Goal: Task Accomplishment & Management: Use online tool/utility

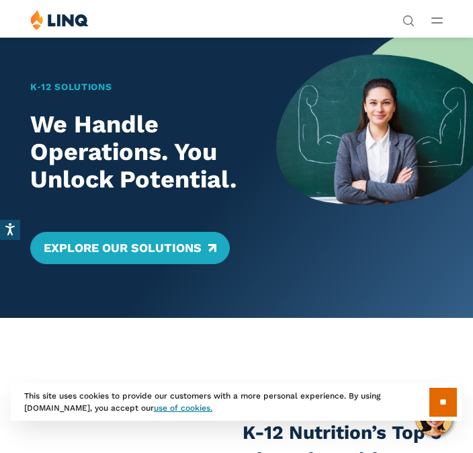
click at [447, 13] on div "Solutions Nutrition Overview NEW School Nutrition Suite School Nutrition State …" at bounding box center [236, 22] width 473 height 26
click at [439, 399] on input "**" at bounding box center [444, 402] width 28 height 29
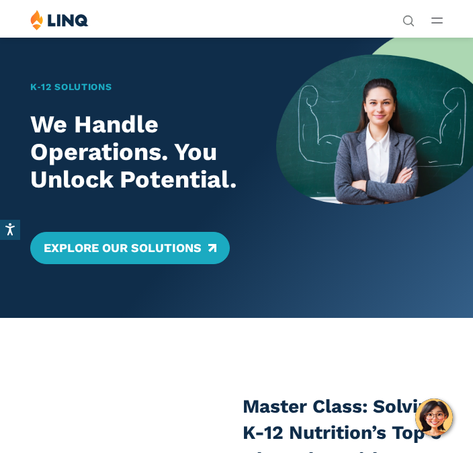
click at [439, 16] on button "Open Main Menu" at bounding box center [437, 20] width 11 height 15
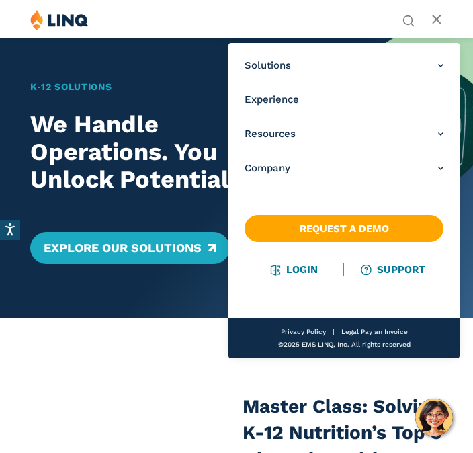
click at [292, 266] on link "Login" at bounding box center [295, 270] width 46 height 12
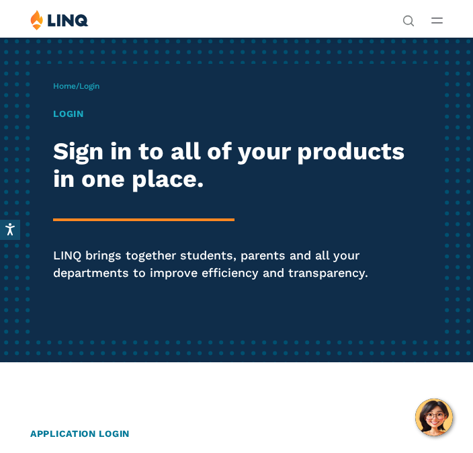
click at [445, 15] on div "Solutions Nutrition Overview NEW School Nutrition Suite School Nutrition State …" at bounding box center [236, 22] width 473 height 26
click at [411, 17] on circle "Open Search Bar" at bounding box center [408, 20] width 9 height 9
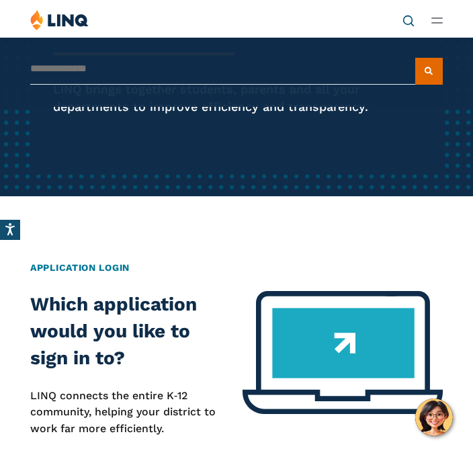
scroll to position [165, 0]
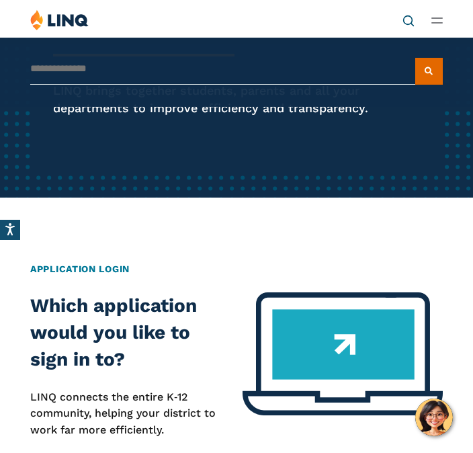
click at [436, 18] on line "Open Main Menu" at bounding box center [437, 18] width 10 height 0
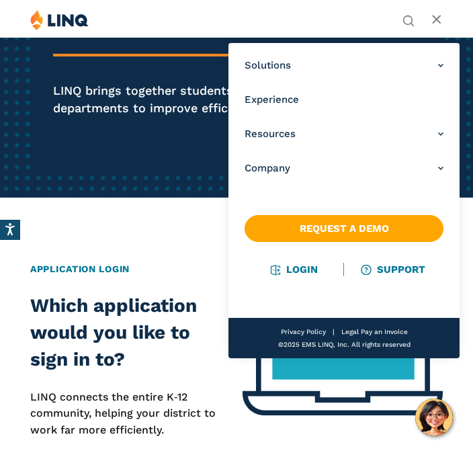
click at [295, 269] on link "Login" at bounding box center [295, 270] width 46 height 12
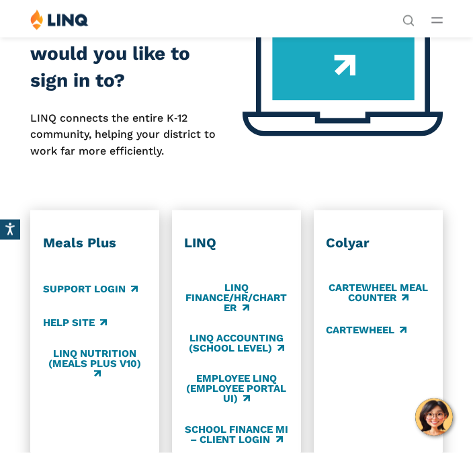
scroll to position [427, 0]
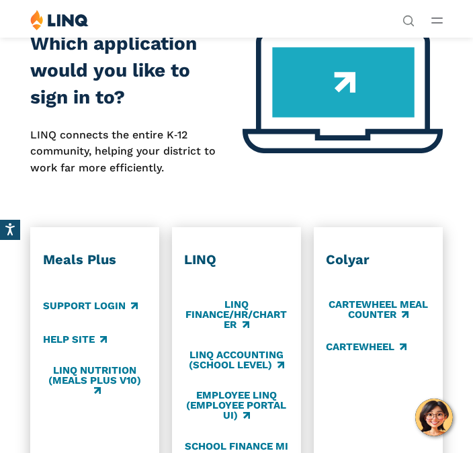
click at [66, 274] on div "Meals Plus Support Login Help Site LINQ Nutrition (Meals Plus v10)" at bounding box center [95, 356] width 104 height 211
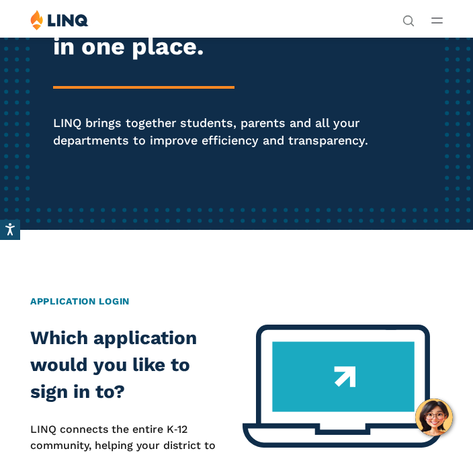
scroll to position [0, 0]
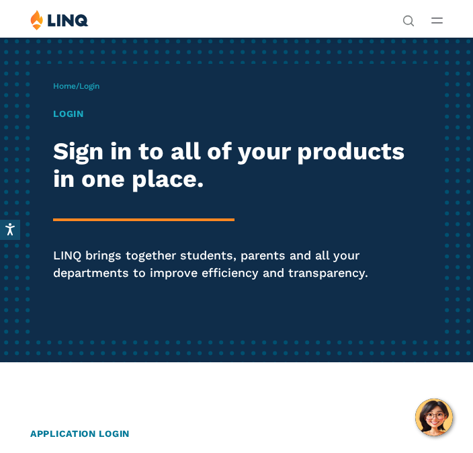
click at [95, 81] on span "Login" at bounding box center [89, 85] width 20 height 9
click at [86, 85] on span "Login" at bounding box center [89, 85] width 20 height 9
click at [85, 89] on span "Login" at bounding box center [89, 85] width 20 height 9
click at [434, 26] on button "Open Main Menu" at bounding box center [437, 20] width 11 height 15
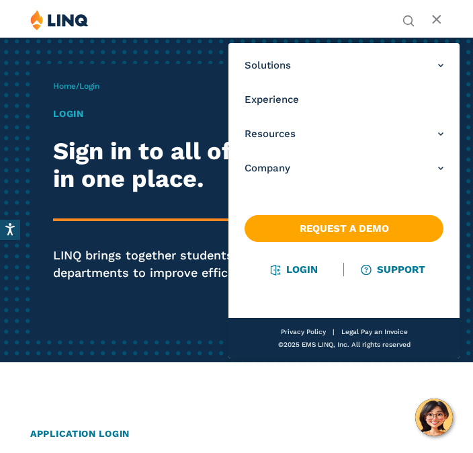
click at [277, 272] on link "Login" at bounding box center [295, 270] width 46 height 12
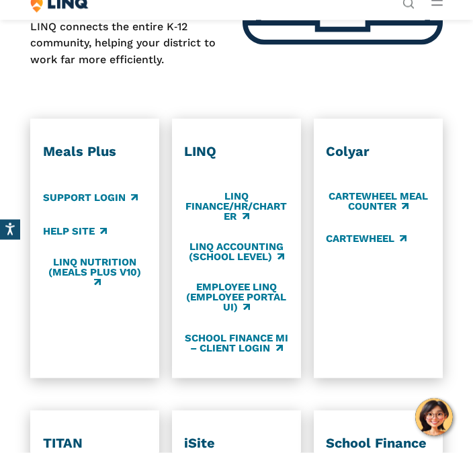
scroll to position [536, 0]
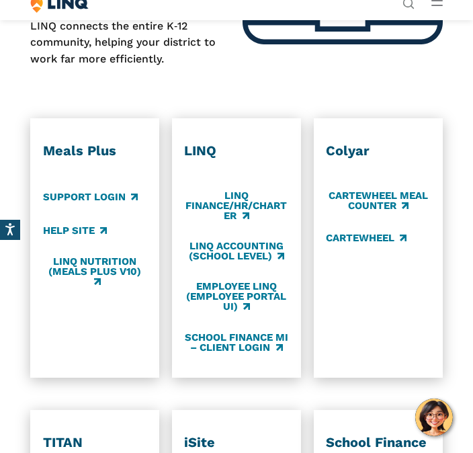
click at [70, 147] on h3 "Meals Plus" at bounding box center [95, 151] width 104 height 17
click at [72, 196] on link "Support Login" at bounding box center [90, 197] width 95 height 15
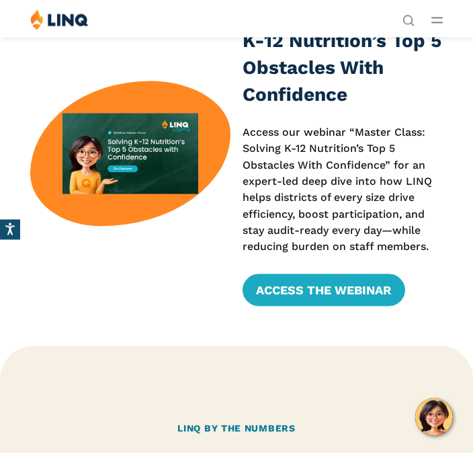
scroll to position [387, 0]
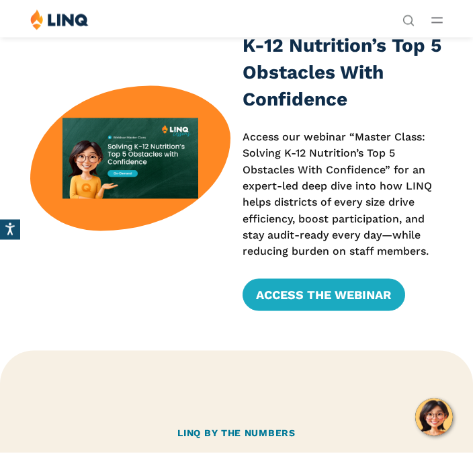
click at [440, 17] on button "Open Main Menu" at bounding box center [437, 20] width 11 height 15
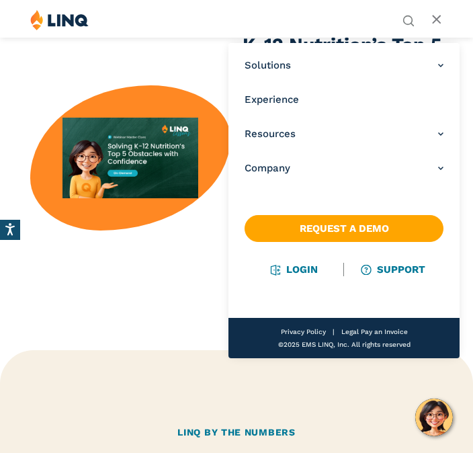
click at [289, 268] on link "Login" at bounding box center [295, 270] width 46 height 12
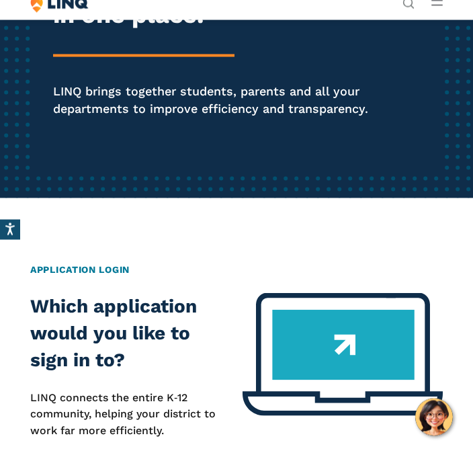
scroll to position [165, 0]
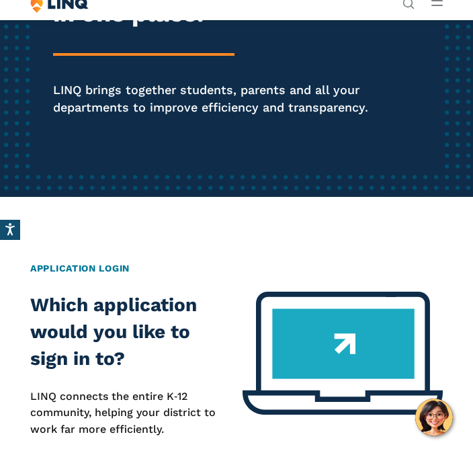
click at [83, 265] on h2 "Application Login" at bounding box center [236, 268] width 413 height 14
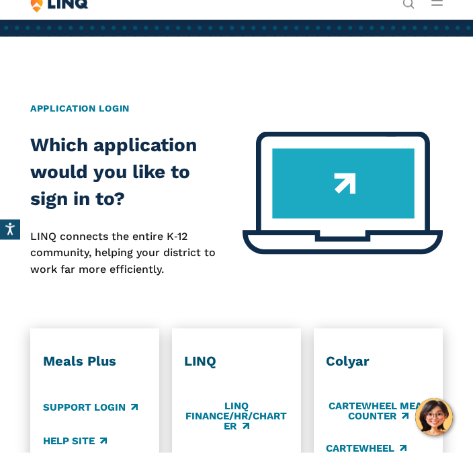
scroll to position [324, 0]
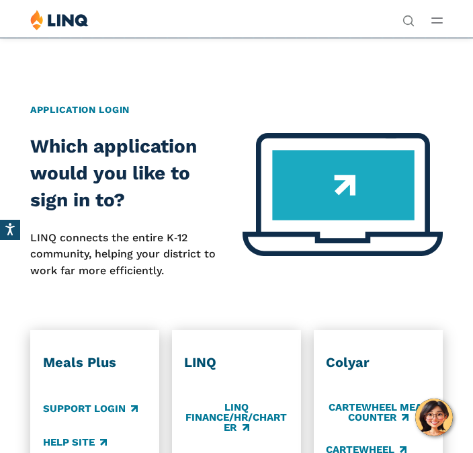
click at [333, 186] on img at bounding box center [343, 194] width 200 height 123
click at [340, 184] on img at bounding box center [343, 194] width 200 height 123
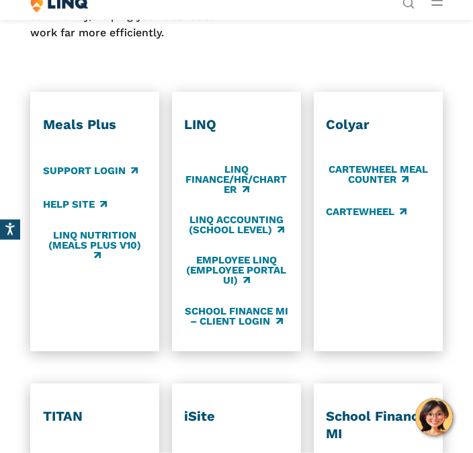
scroll to position [563, 0]
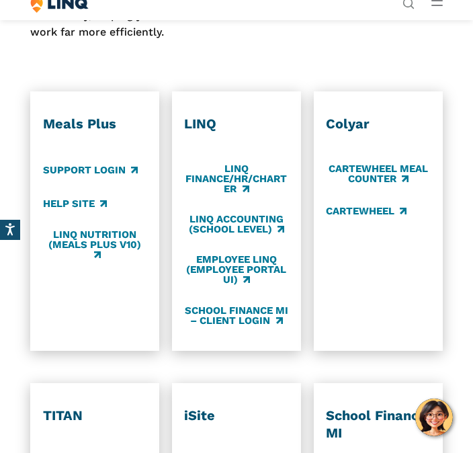
click at [77, 164] on link "Support Login" at bounding box center [90, 170] width 95 height 15
